Goal: Browse casually: Explore the website without a specific task or goal

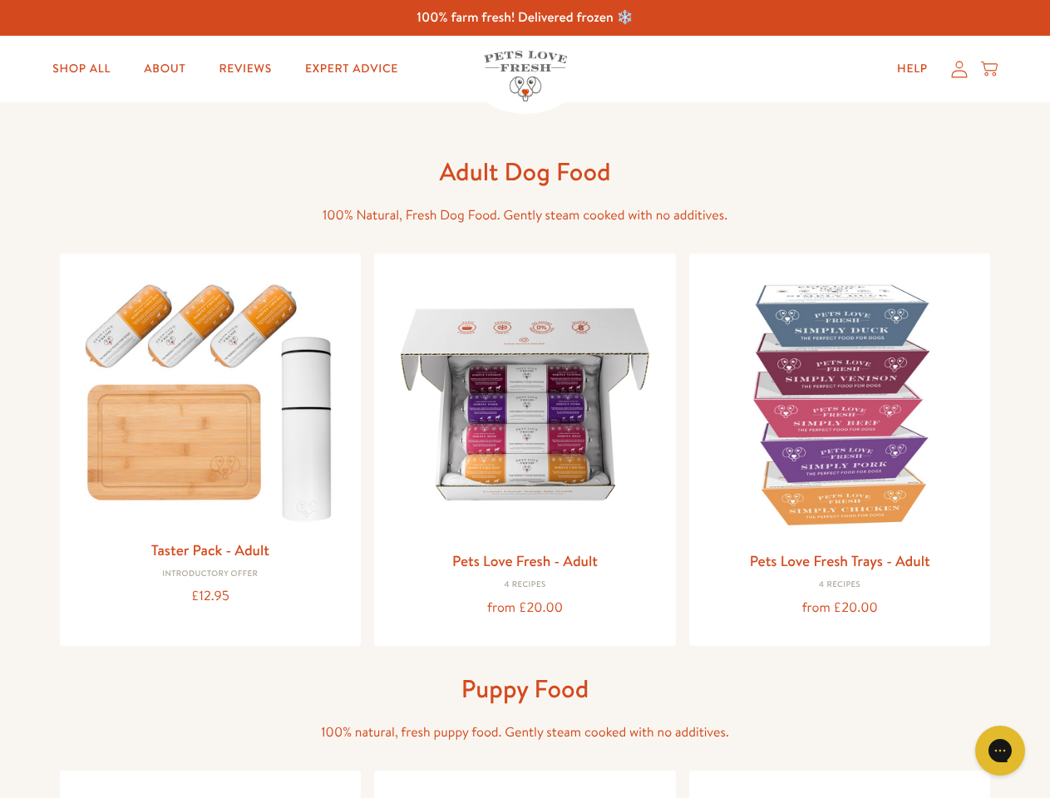
click at [1001, 751] on icon "Gorgias live chat" at bounding box center [1000, 751] width 16 height 16
